Goal: Task Accomplishment & Management: Manage account settings

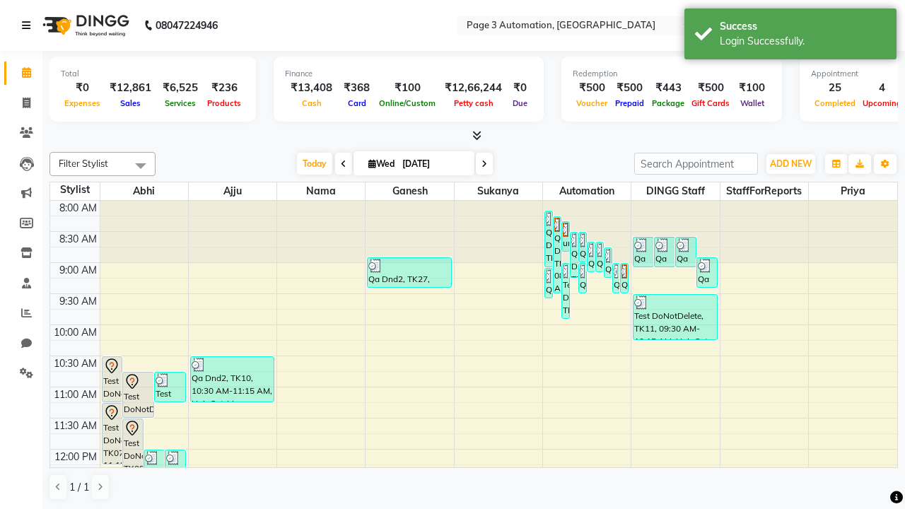
click at [29, 25] on icon at bounding box center [26, 26] width 8 height 10
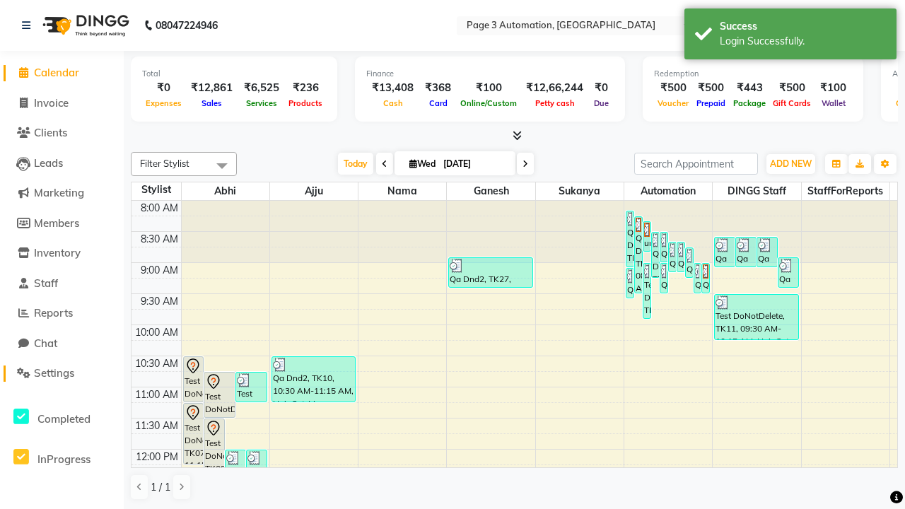
click at [62, 373] on span "Settings" at bounding box center [54, 372] width 40 height 13
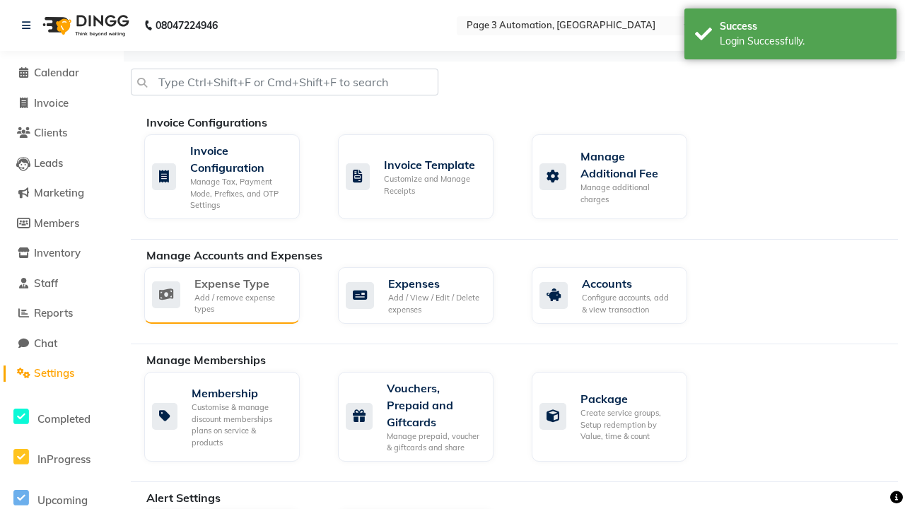
click at [241, 283] on div "Expense Type" at bounding box center [242, 283] width 94 height 17
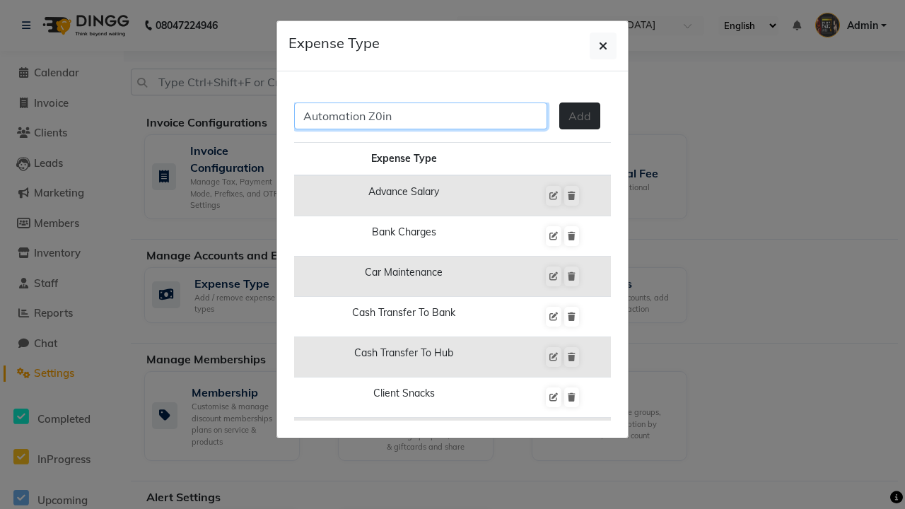
type input "Automation Z0in"
click at [580, 116] on span "Add" at bounding box center [580, 116] width 23 height 14
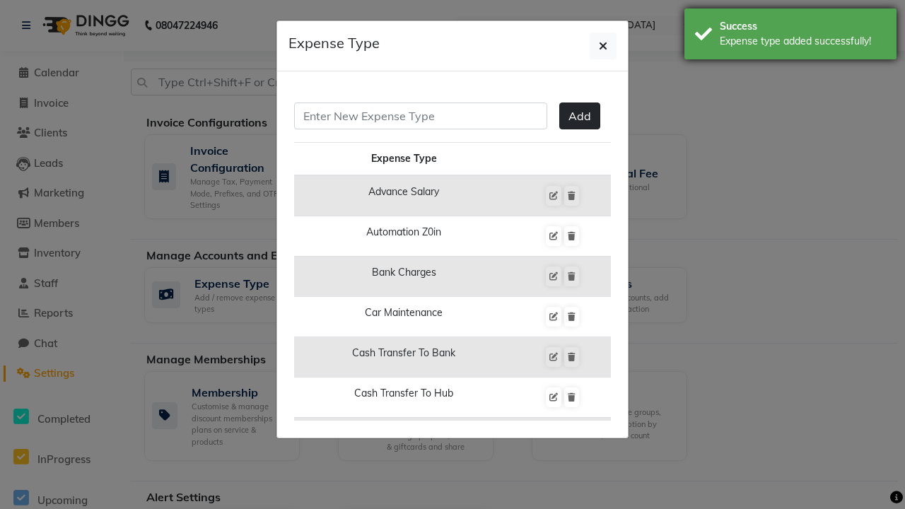
click at [791, 36] on div "Expense type added successfully!" at bounding box center [803, 41] width 166 height 15
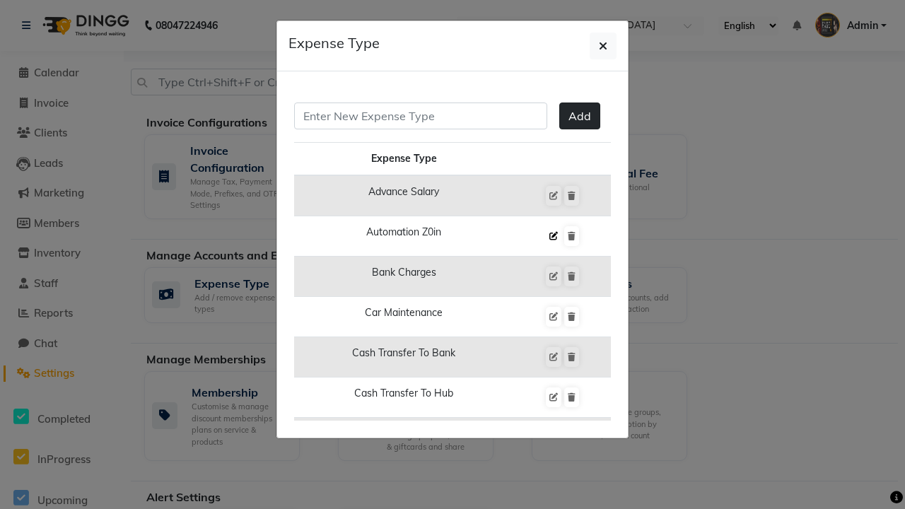
click at [553, 236] on icon at bounding box center [554, 236] width 8 height 8
type input "Automation Z0in"
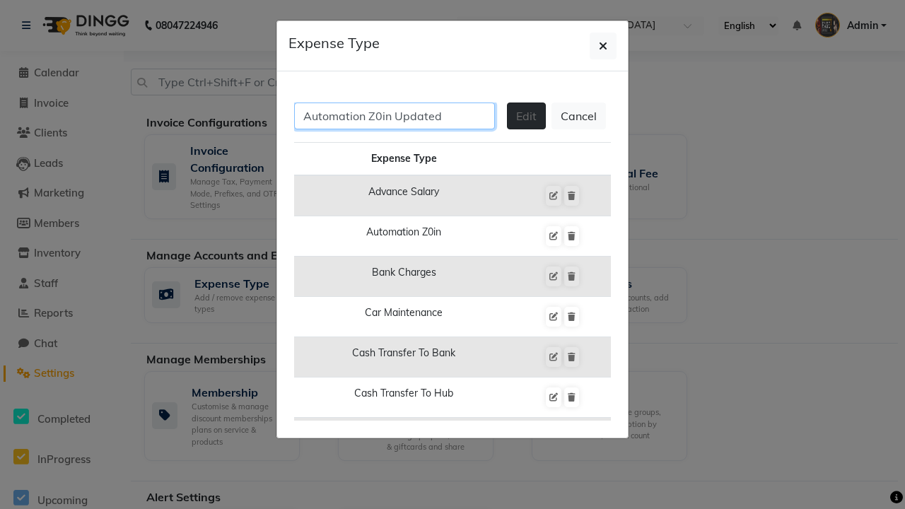
type input "Automation Z0in Updated"
click at [526, 116] on span "Edit" at bounding box center [526, 116] width 21 height 14
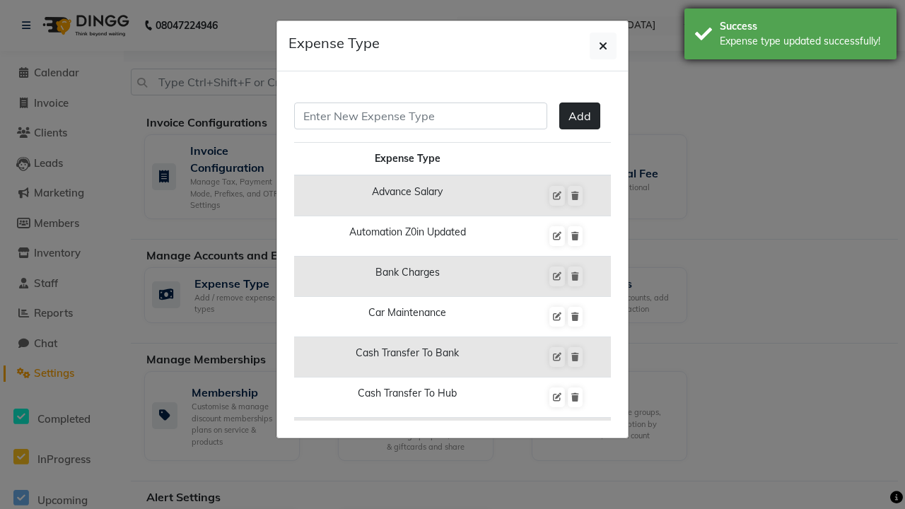
click at [791, 36] on div "Expense type updated successfully!" at bounding box center [803, 41] width 166 height 15
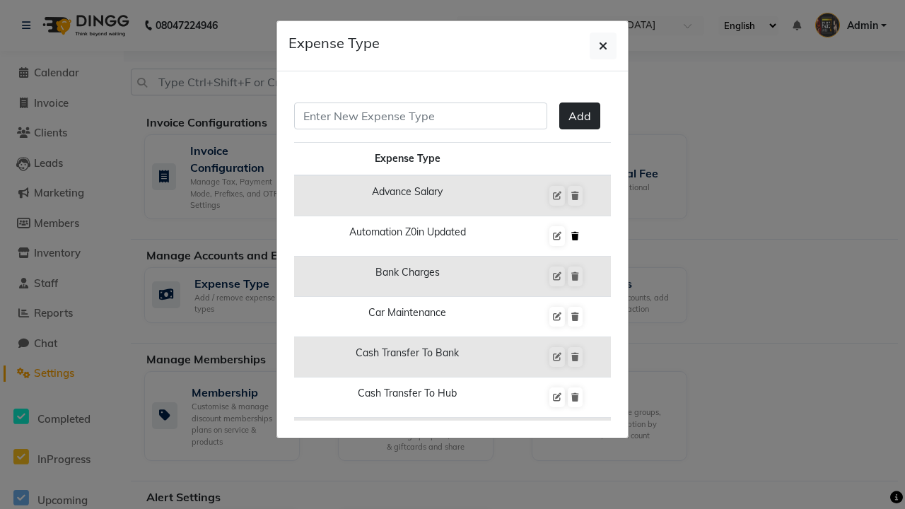
click at [575, 236] on icon at bounding box center [576, 236] width 8 height 8
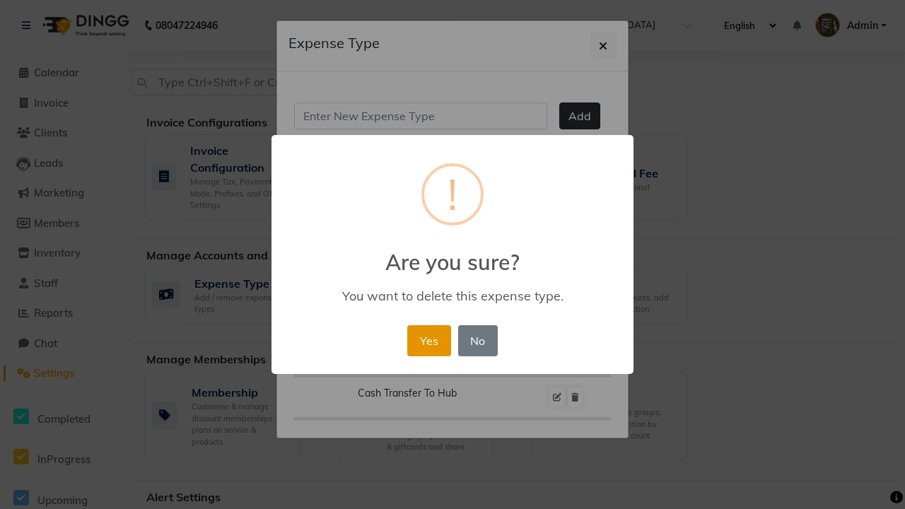
click at [429, 340] on button "Yes" at bounding box center [428, 340] width 43 height 31
